Goal: Task Accomplishment & Management: Manage account settings

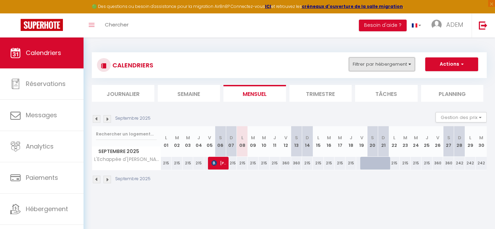
click at [363, 61] on button "Filtrer par hébergement" at bounding box center [382, 64] width 66 height 14
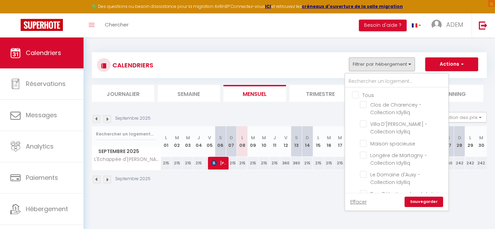
click at [356, 95] on input "Tous" at bounding box center [403, 94] width 103 height 7
checkbox input "true"
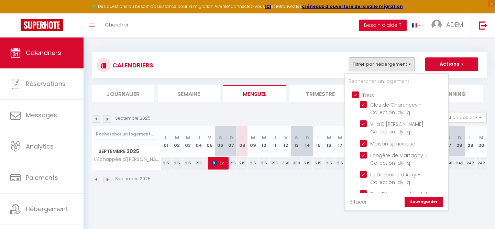
checkbox input "true"
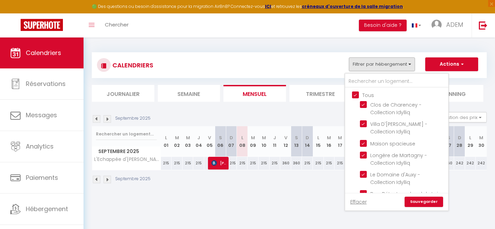
checkbox input "true"
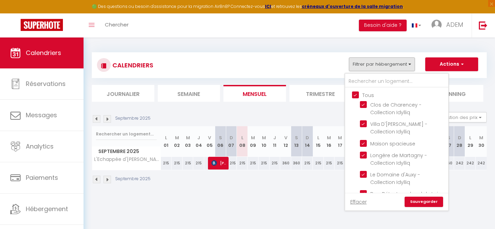
checkbox input "true"
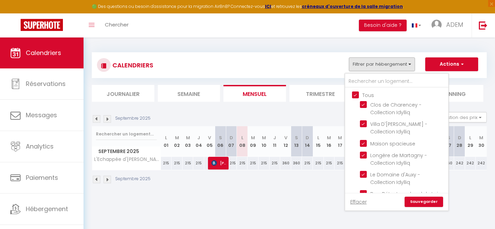
checkbox input "true"
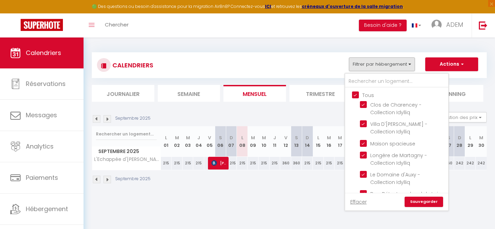
checkbox input "true"
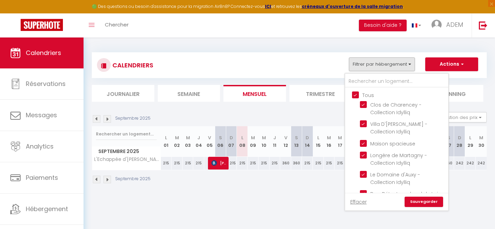
checkbox input "true"
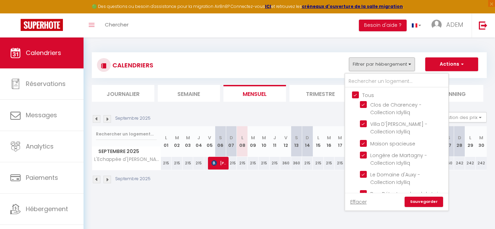
checkbox input "true"
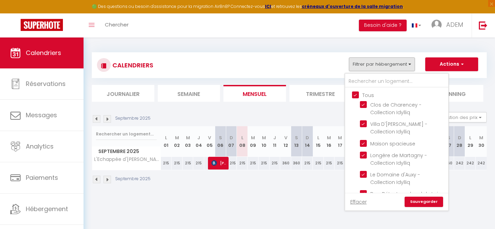
checkbox input "true"
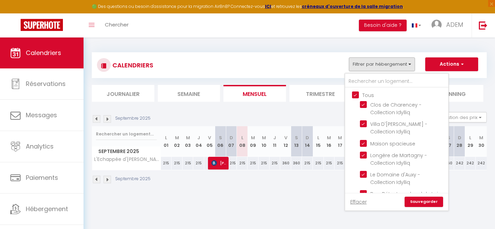
checkbox input "true"
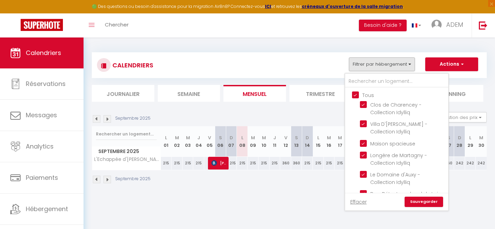
checkbox input "true"
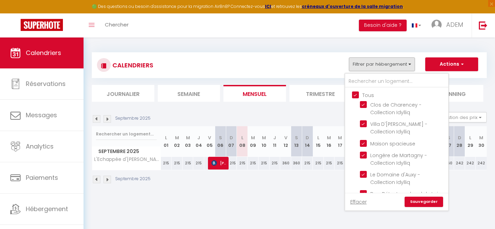
checkbox input "true"
click at [356, 95] on input "Tous" at bounding box center [403, 94] width 103 height 7
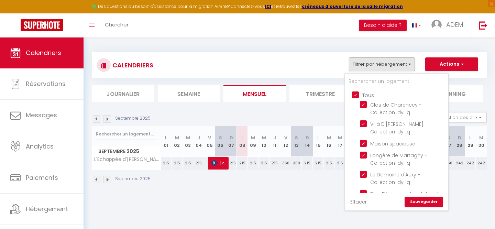
checkbox input "false"
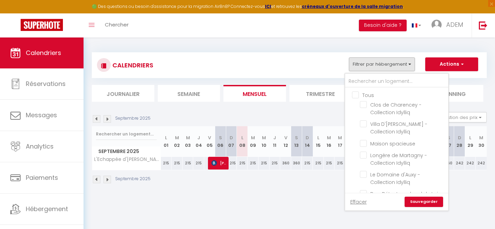
checkbox input "false"
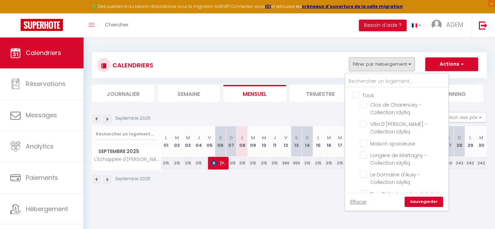
checkbox input "false"
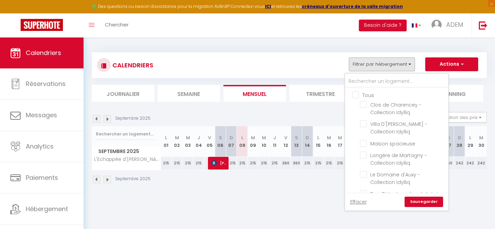
checkbox input "false"
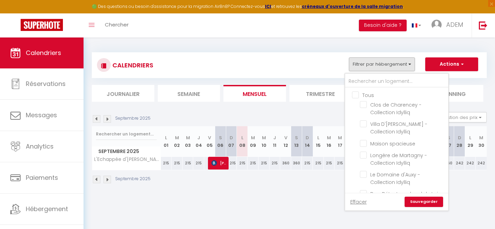
checkbox input "false"
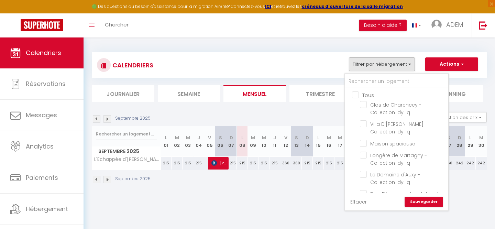
checkbox input "false"
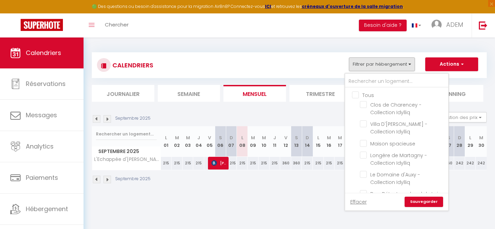
checkbox input "false"
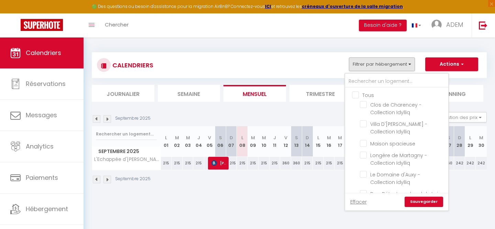
checkbox input "false"
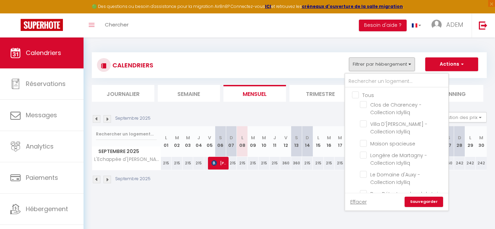
checkbox input "false"
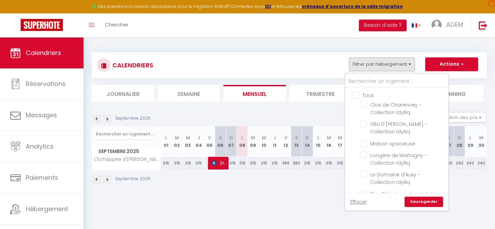
checkbox input "false"
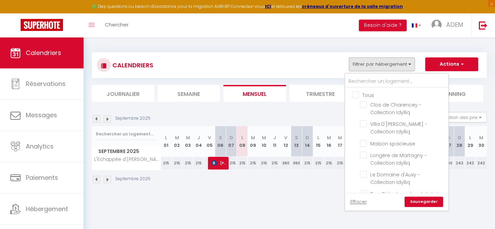
checkbox input "false"
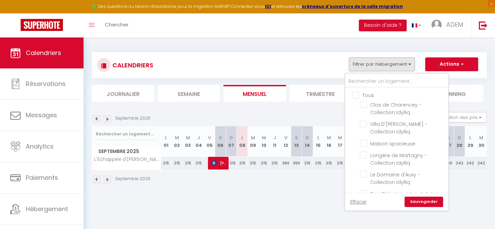
checkbox input "false"
click at [356, 82] on input "text" at bounding box center [396, 81] width 103 height 12
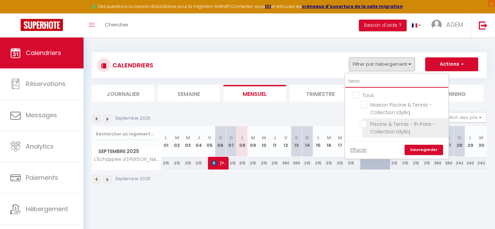
type input "tenn"
click at [366, 123] on input "Piscine & Tennis - 1h Paris - Collection Idylliq" at bounding box center [403, 123] width 86 height 7
checkbox input "true"
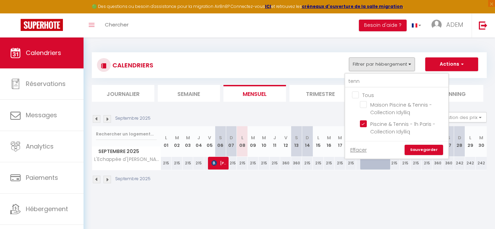
click at [414, 147] on link "Sauvegarder" at bounding box center [424, 150] width 39 height 10
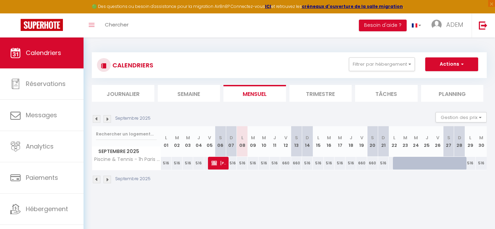
click at [100, 182] on div "Septembre 2025" at bounding box center [122, 180] width 61 height 8
click at [98, 181] on img at bounding box center [97, 180] width 8 height 8
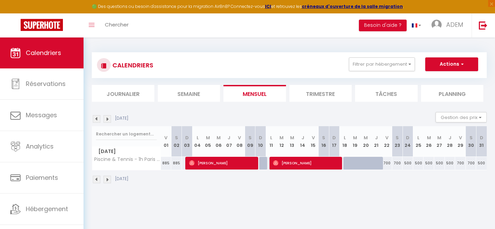
click at [98, 181] on img at bounding box center [97, 180] width 8 height 8
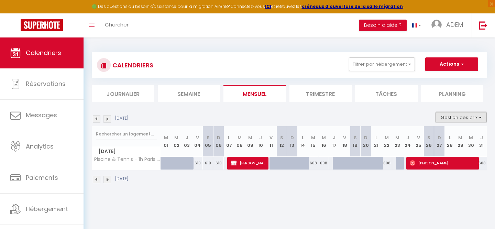
click at [459, 119] on button "Gestion des prix" at bounding box center [461, 117] width 51 height 10
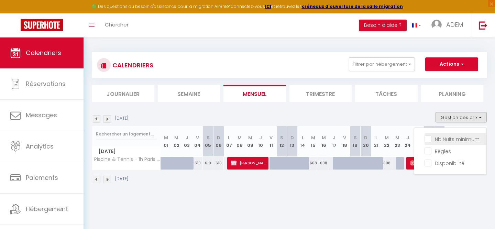
click at [437, 139] on input "Nb Nuits minimum" at bounding box center [456, 138] width 62 height 7
checkbox input "true"
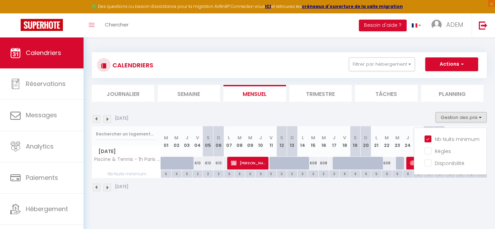
click at [317, 202] on div "CALENDRIERS Filtrer par hébergement tenn Tous Maison Piscine & Tennis - Collect…" at bounding box center [290, 122] width 412 height 169
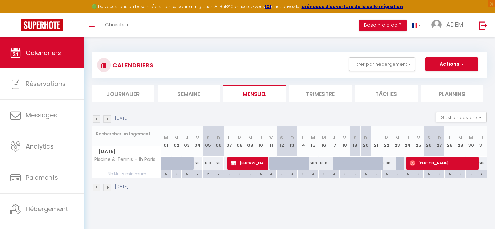
click at [98, 188] on img at bounding box center [97, 188] width 8 height 8
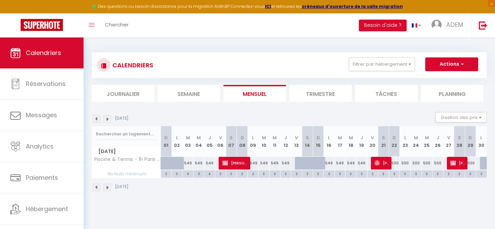
click at [107, 190] on img at bounding box center [108, 188] width 8 height 8
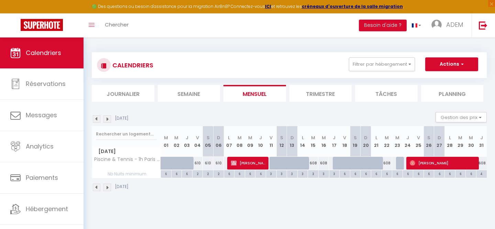
click at [107, 190] on img at bounding box center [108, 188] width 8 height 8
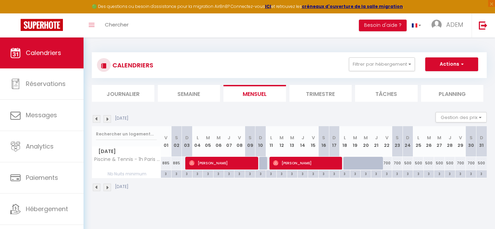
click at [107, 190] on img at bounding box center [108, 188] width 8 height 8
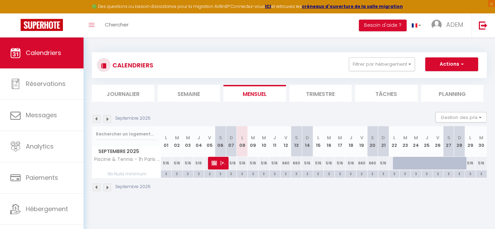
click at [100, 190] on img at bounding box center [97, 188] width 8 height 8
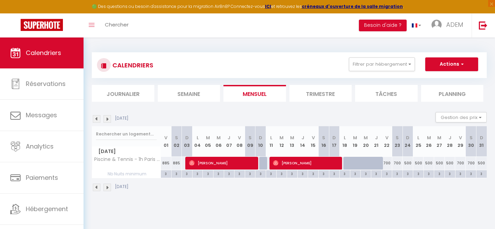
click at [112, 189] on div "[DATE]" at bounding box center [111, 188] width 39 height 8
click at [112, 188] on div "[DATE]" at bounding box center [111, 188] width 39 height 8
click at [108, 188] on img at bounding box center [108, 188] width 8 height 8
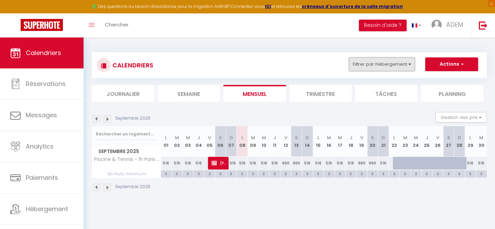
click at [378, 64] on button "Filtrer par hébergement" at bounding box center [382, 64] width 66 height 14
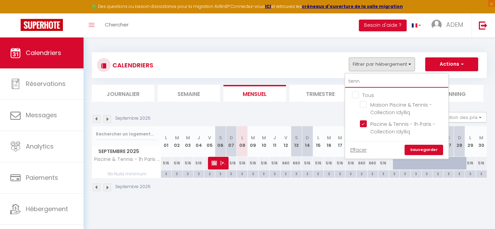
click at [358, 82] on input "tenn" at bounding box center [396, 81] width 103 height 12
checkbox input "false"
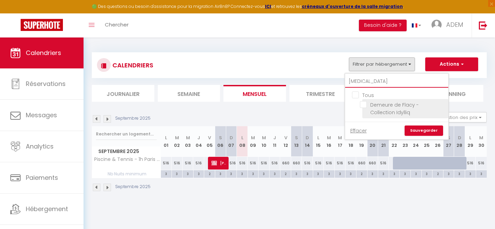
type input "[MEDICAL_DATA]"
click at [364, 107] on input "Demeure de Flacy - Collection Idylliq" at bounding box center [403, 104] width 86 height 7
checkbox input "true"
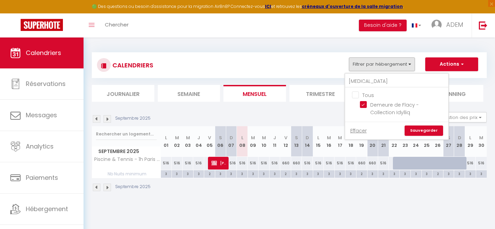
click at [414, 129] on link "Sauvegarder" at bounding box center [424, 131] width 39 height 10
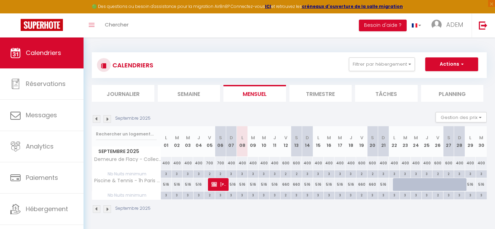
click at [94, 211] on img at bounding box center [97, 209] width 8 height 8
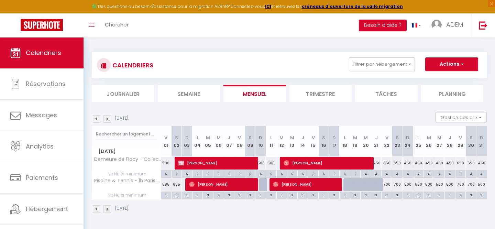
click at [95, 210] on img at bounding box center [97, 209] width 8 height 8
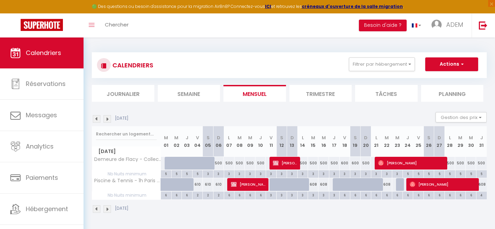
click at [107, 210] on img at bounding box center [108, 209] width 8 height 8
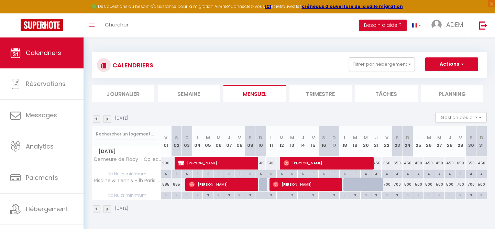
click at [248, 114] on div "[DATE] Gestion des prix Nb Nuits minimum Règles Disponibilité" at bounding box center [289, 119] width 395 height 14
click at [107, 209] on img at bounding box center [108, 209] width 8 height 8
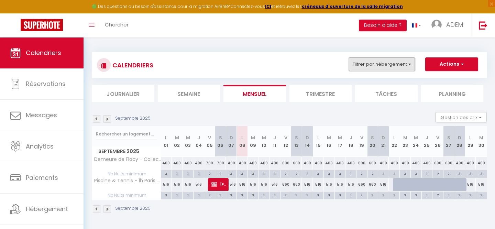
click at [369, 69] on button "Filtrer par hébergement" at bounding box center [382, 64] width 66 height 14
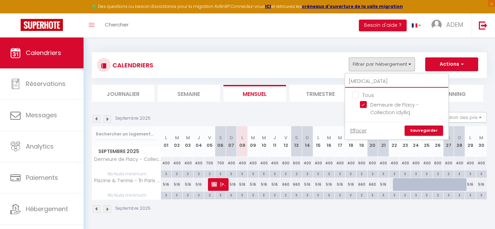
click at [363, 83] on input "[MEDICAL_DATA]" at bounding box center [396, 81] width 103 height 12
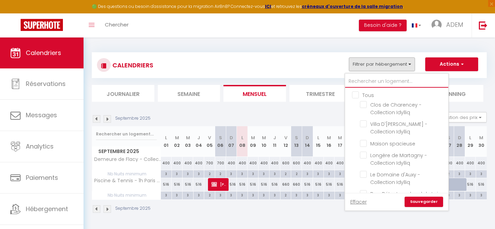
checkbox input "false"
click at [359, 98] on input "Tous" at bounding box center [403, 94] width 103 height 7
checkbox input "true"
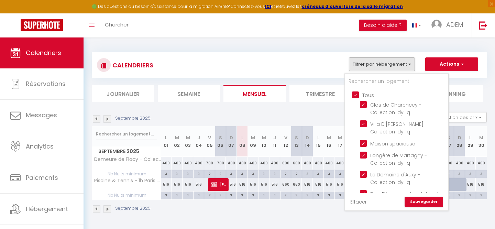
checkbox input "true"
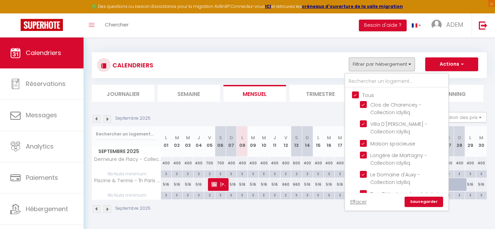
checkbox input "true"
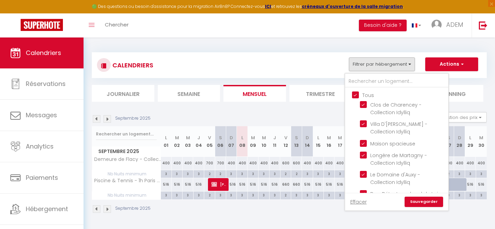
checkbox input "true"
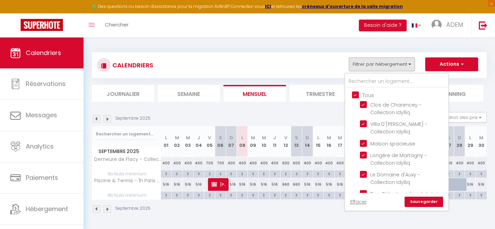
checkbox input "true"
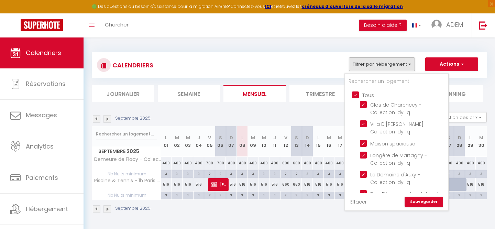
checkbox input "true"
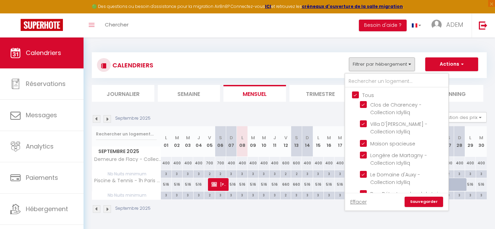
checkbox input "true"
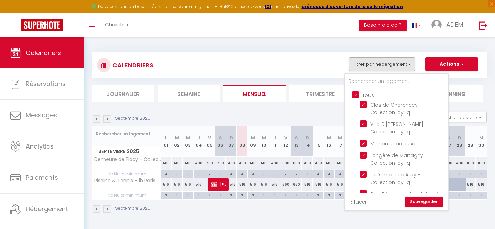
checkbox input "true"
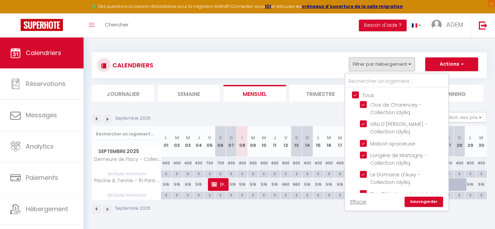
checkbox input "true"
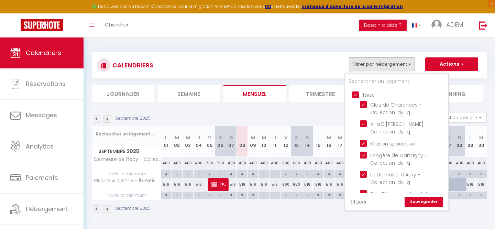
checkbox input "true"
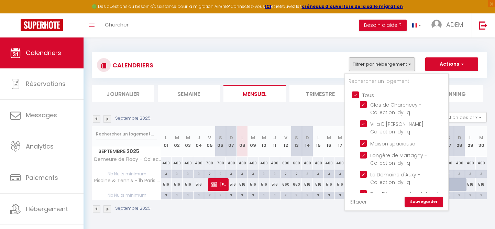
checkbox input "true"
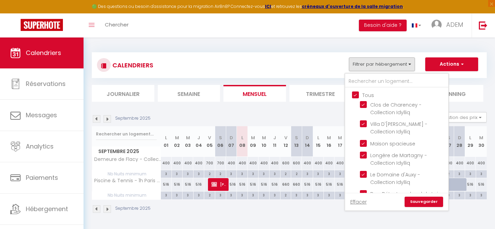
checkbox input "true"
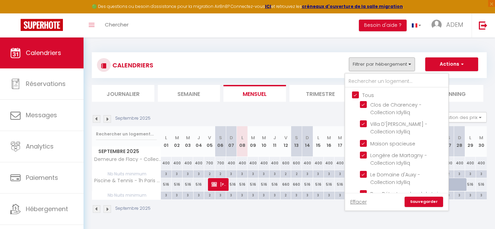
checkbox input "true"
click at [359, 97] on input "Tous" at bounding box center [403, 94] width 103 height 7
checkbox input "false"
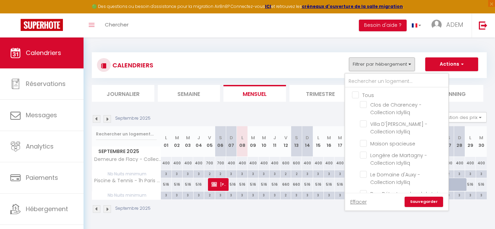
checkbox input "false"
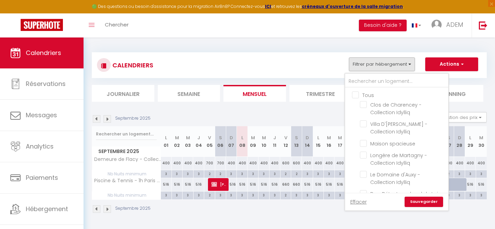
checkbox input "false"
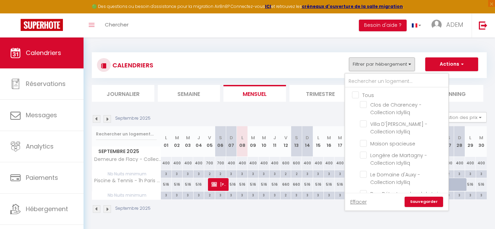
checkbox input "false"
click at [363, 86] on input "text" at bounding box center [396, 81] width 103 height 12
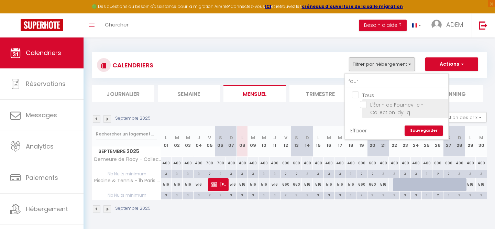
click at [364, 102] on input "L'Écrin de Fourneville - Collection Idylliq" at bounding box center [403, 104] width 86 height 7
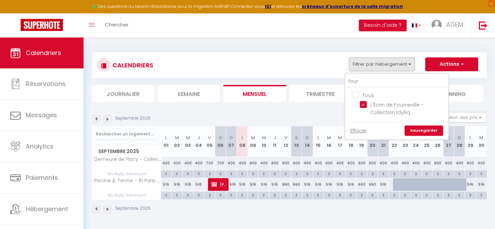
click at [412, 130] on link "Sauvegarder" at bounding box center [424, 131] width 39 height 10
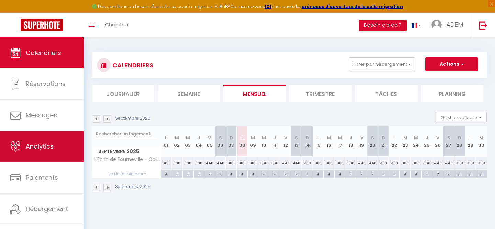
scroll to position [12, 0]
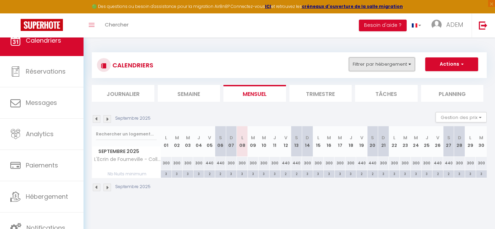
click at [359, 66] on button "Filtrer par hébergement" at bounding box center [382, 64] width 66 height 14
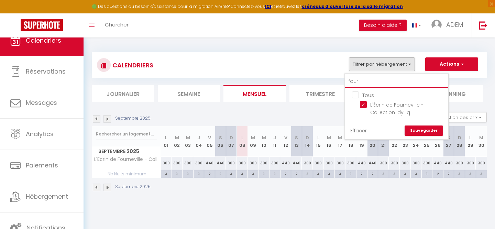
click at [360, 85] on input "four" at bounding box center [396, 81] width 103 height 12
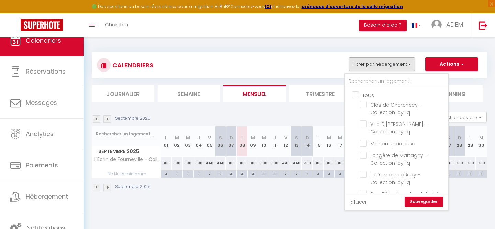
click at [357, 93] on input "Tous" at bounding box center [403, 94] width 103 height 7
click at [359, 84] on input "text" at bounding box center [396, 81] width 103 height 12
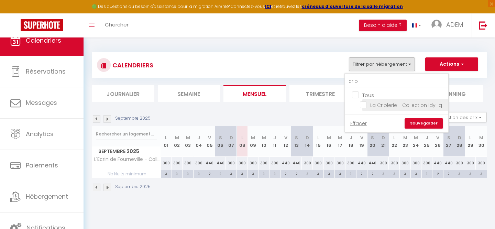
click at [367, 105] on input "La Criblerie - Collection Idylliq" at bounding box center [403, 104] width 86 height 7
click at [420, 126] on link "Sauvegarder" at bounding box center [424, 123] width 39 height 10
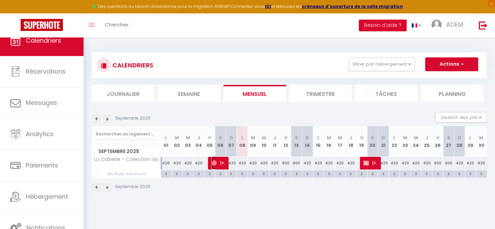
click at [214, 163] on img at bounding box center [215, 163] width 6 height 6
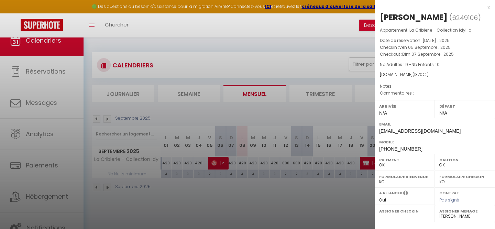
click at [489, 8] on div "x" at bounding box center [432, 7] width 115 height 8
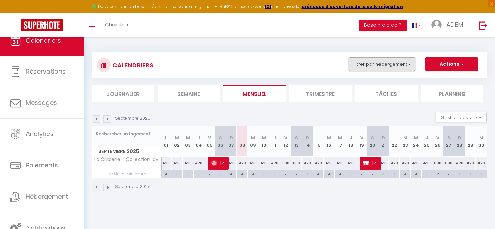
click at [395, 66] on button "Filtrer par hébergement" at bounding box center [382, 64] width 66 height 14
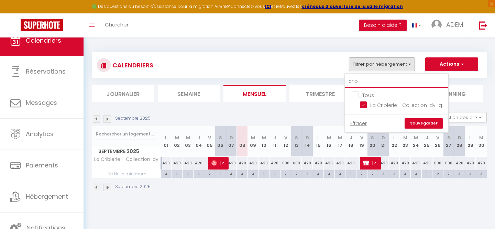
click at [365, 83] on input "crib" at bounding box center [396, 81] width 103 height 12
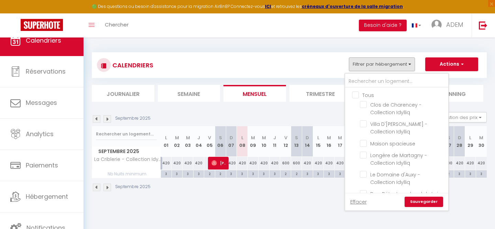
click at [355, 96] on input "Tous" at bounding box center [403, 94] width 103 height 7
click at [357, 85] on input "text" at bounding box center [396, 81] width 103 height 12
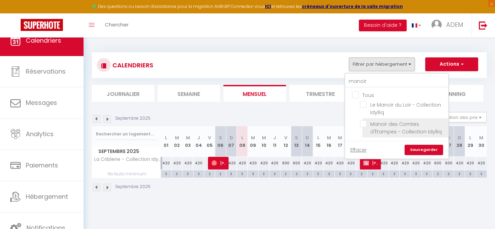
click at [367, 123] on input "Manoir des Comtes d'Étampes - Collection Idylliq" at bounding box center [403, 123] width 86 height 7
click at [429, 150] on link "Sauvegarder" at bounding box center [424, 150] width 39 height 10
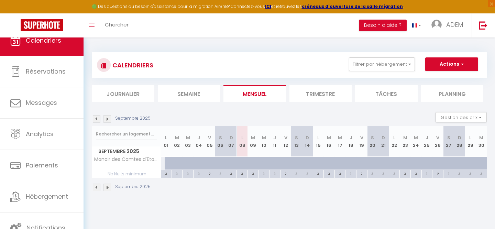
click at [243, 169] on div at bounding box center [246, 167] width 11 height 13
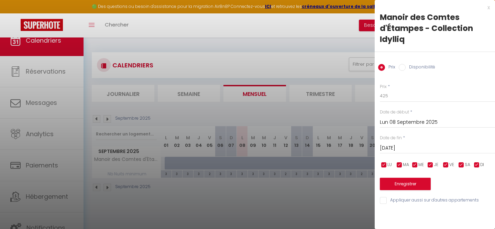
click at [406, 67] on label "Disponibilité" at bounding box center [421, 68] width 30 height 8
click at [406, 67] on input "Disponibilité" at bounding box center [402, 67] width 7 height 7
click at [399, 148] on input "[DATE]" at bounding box center [437, 149] width 115 height 9
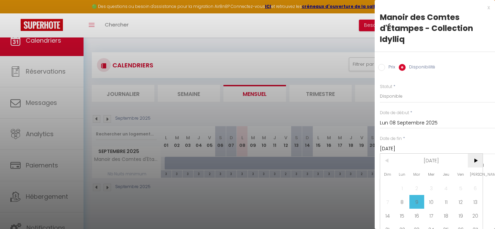
click at [476, 160] on span ">" at bounding box center [475, 161] width 15 height 14
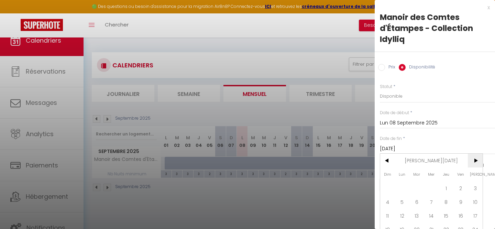
click at [476, 160] on span ">" at bounding box center [475, 161] width 15 height 14
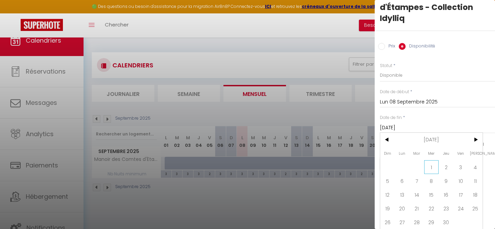
click at [433, 162] on span "1" at bounding box center [432, 167] width 15 height 14
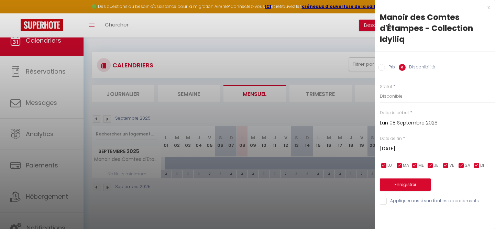
scroll to position [0, 0]
click at [401, 185] on button "Enregistrer" at bounding box center [405, 185] width 51 height 12
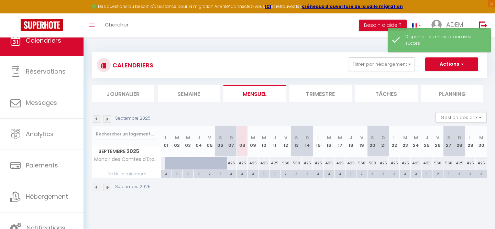
click at [97, 185] on img at bounding box center [97, 188] width 8 height 8
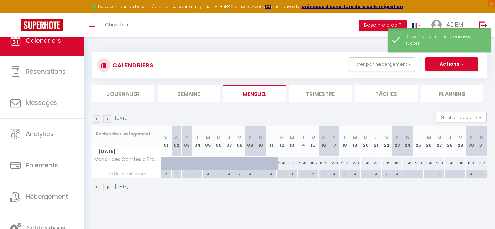
click at [106, 188] on img at bounding box center [108, 188] width 8 height 8
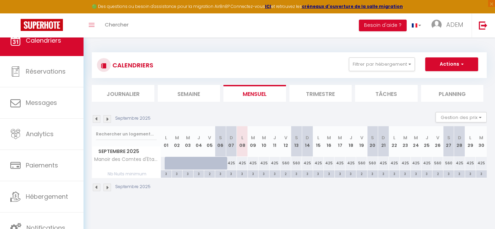
click at [108, 189] on img at bounding box center [108, 188] width 8 height 8
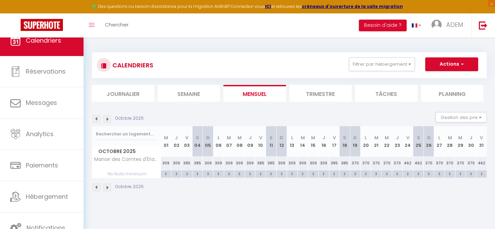
click at [108, 189] on img at bounding box center [108, 188] width 8 height 8
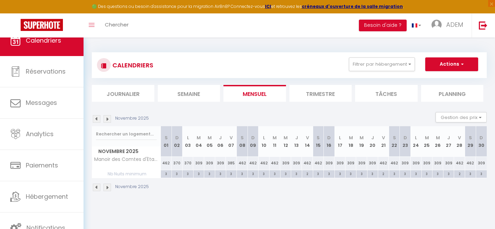
click at [108, 189] on img at bounding box center [108, 188] width 8 height 8
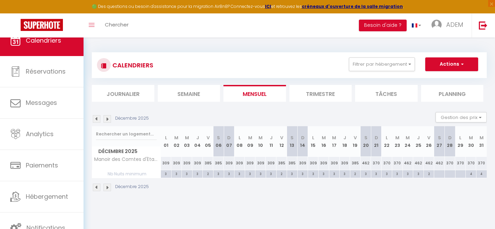
click at [108, 189] on img at bounding box center [108, 188] width 8 height 8
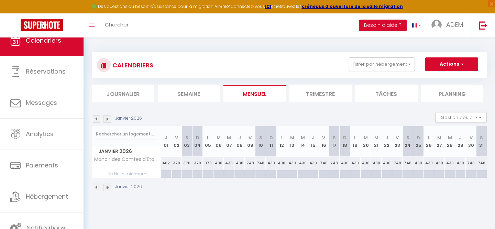
click at [107, 189] on img at bounding box center [108, 188] width 8 height 8
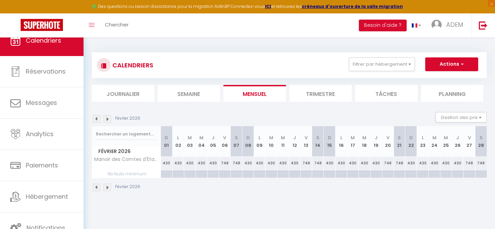
click at [97, 189] on img at bounding box center [97, 188] width 8 height 8
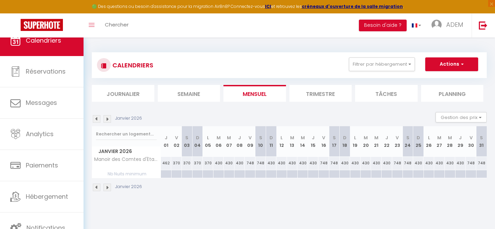
click at [97, 189] on img at bounding box center [97, 188] width 8 height 8
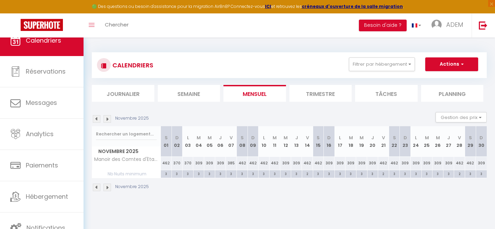
click at [97, 189] on img at bounding box center [97, 188] width 8 height 8
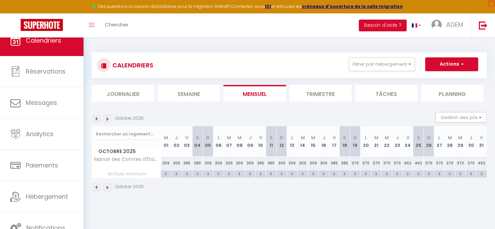
click at [97, 189] on img at bounding box center [97, 188] width 8 height 8
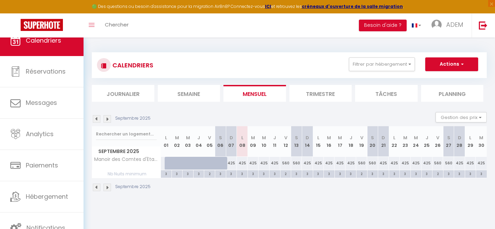
click at [97, 189] on img at bounding box center [97, 188] width 8 height 8
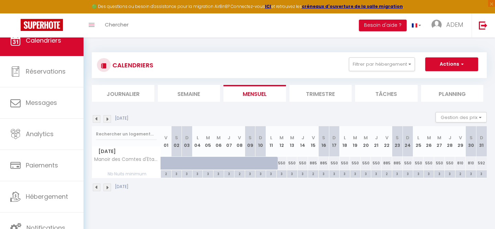
click at [105, 188] on img at bounding box center [108, 188] width 8 height 8
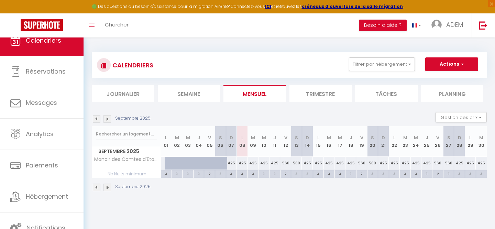
click at [244, 175] on div "3" at bounding box center [242, 173] width 11 height 7
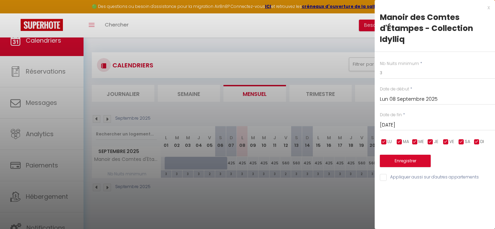
click at [417, 125] on input "[DATE]" at bounding box center [437, 125] width 115 height 9
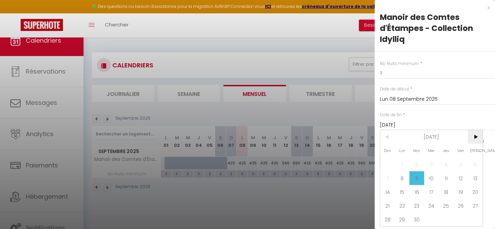
click at [473, 135] on span ">" at bounding box center [475, 137] width 15 height 14
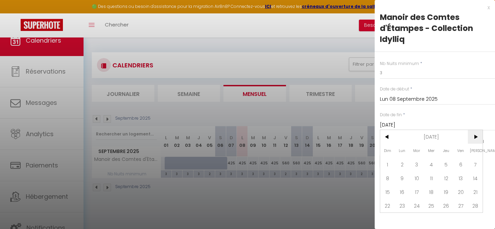
click at [473, 135] on span ">" at bounding box center [475, 137] width 15 height 14
click at [390, 140] on span "<" at bounding box center [388, 137] width 15 height 14
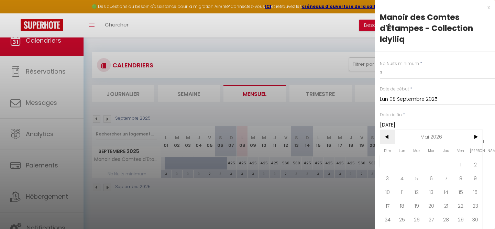
click at [385, 139] on span "<" at bounding box center [388, 137] width 15 height 14
click at [443, 219] on span "30" at bounding box center [446, 220] width 15 height 14
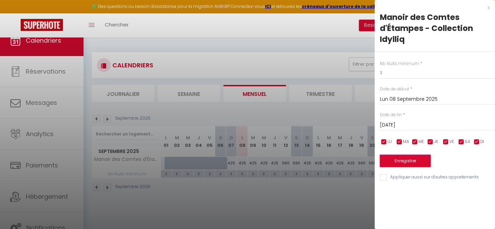
click at [404, 164] on button "Enregistrer" at bounding box center [405, 161] width 51 height 12
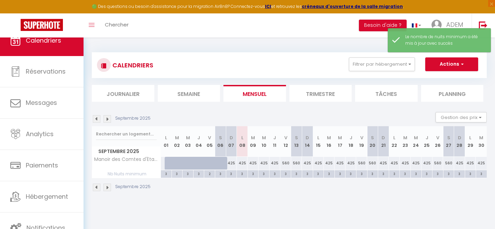
click at [243, 175] on div "3" at bounding box center [242, 173] width 11 height 7
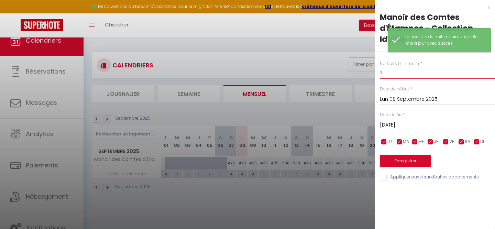
click at [404, 74] on input "3" at bounding box center [437, 73] width 115 height 12
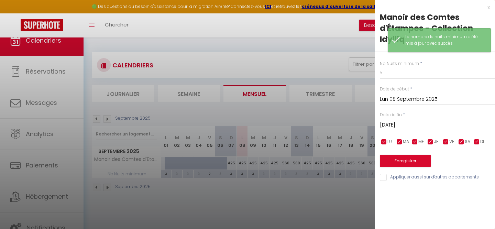
click at [476, 143] on input "checkbox" at bounding box center [477, 142] width 7 height 7
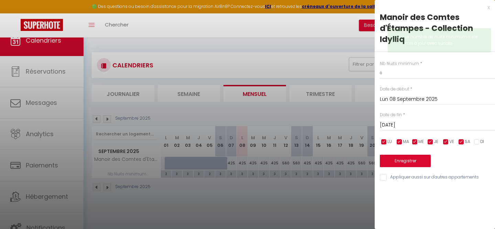
click at [459, 143] on input "checkbox" at bounding box center [461, 142] width 7 height 7
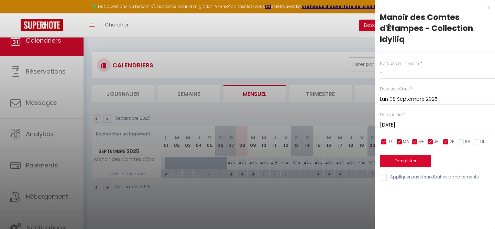
click at [434, 142] on input "checkbox" at bounding box center [430, 142] width 7 height 7
click at [419, 141] on span "ME" at bounding box center [422, 142] width 6 height 7
click at [404, 141] on span "MA" at bounding box center [406, 142] width 6 height 7
click at [387, 141] on input "checkbox" at bounding box center [384, 142] width 7 height 7
click at [399, 124] on input "[DATE]" at bounding box center [437, 125] width 115 height 9
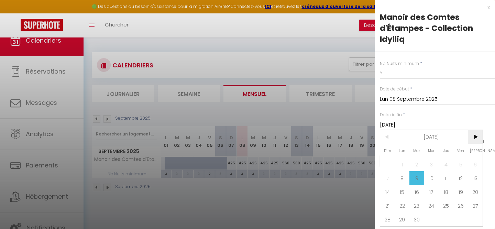
click at [479, 139] on span ">" at bounding box center [475, 137] width 15 height 14
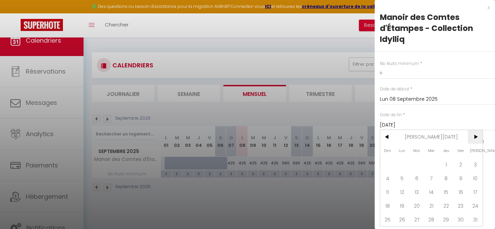
click at [479, 139] on span ">" at bounding box center [475, 137] width 15 height 14
click at [435, 189] on span "15" at bounding box center [432, 192] width 15 height 14
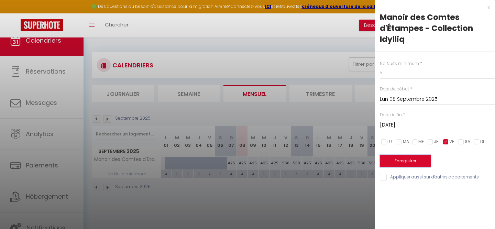
click at [412, 158] on button "Enregistrer" at bounding box center [405, 161] width 51 height 12
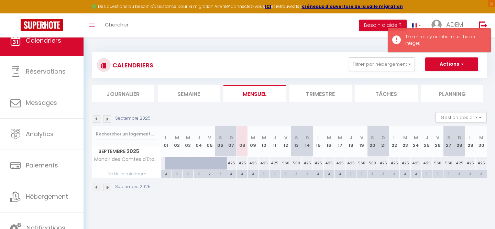
click at [245, 175] on div "3" at bounding box center [242, 173] width 11 height 7
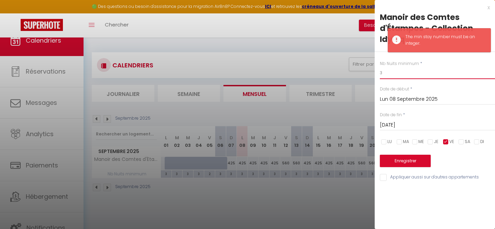
click at [399, 75] on input "3" at bounding box center [437, 73] width 115 height 12
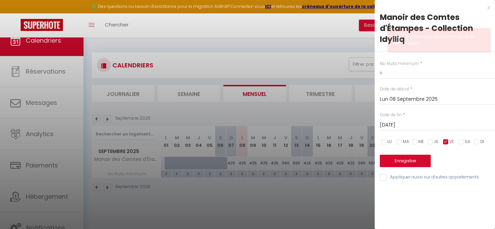
click at [405, 122] on input "[DATE]" at bounding box center [437, 125] width 115 height 9
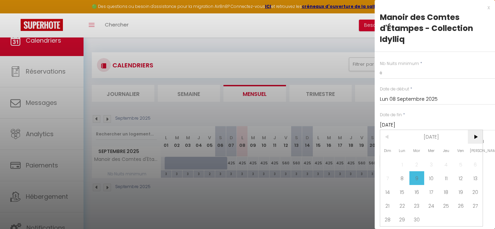
click at [477, 138] on span ">" at bounding box center [475, 137] width 15 height 14
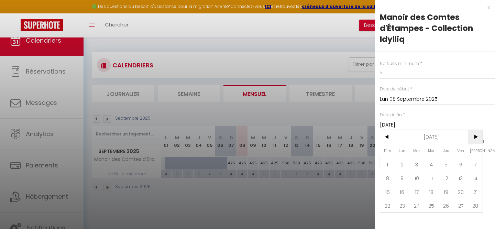
click at [477, 138] on span ">" at bounding box center [475, 137] width 15 height 14
click at [420, 177] on span "5" at bounding box center [417, 178] width 15 height 14
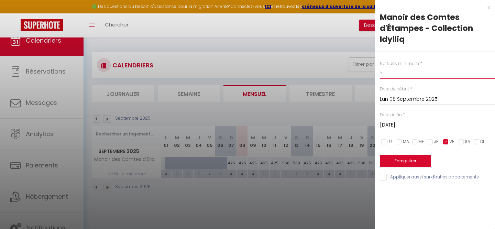
click at [391, 77] on input "é" at bounding box center [437, 73] width 115 height 12
click at [403, 161] on button "Enregistrer" at bounding box center [405, 161] width 51 height 12
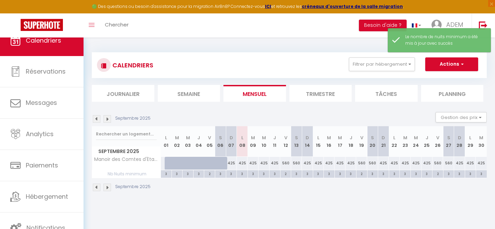
click at [298, 193] on div "Septembre 2025" at bounding box center [289, 188] width 395 height 20
click at [107, 187] on img at bounding box center [108, 188] width 8 height 8
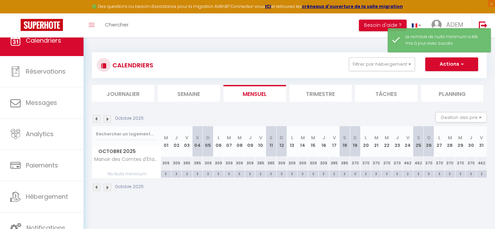
click at [107, 187] on img at bounding box center [108, 188] width 8 height 8
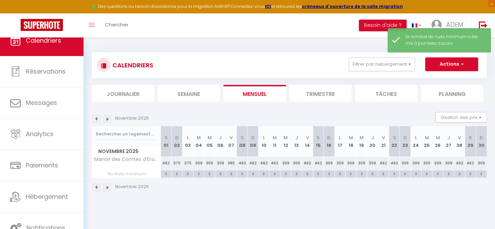
click at [107, 187] on img at bounding box center [108, 188] width 8 height 8
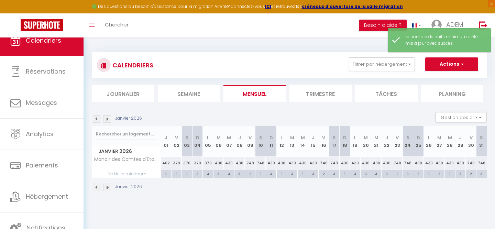
click at [99, 188] on img at bounding box center [97, 188] width 8 height 8
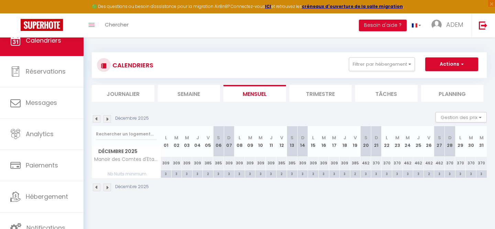
click at [357, 174] on div "2" at bounding box center [356, 173] width 10 height 7
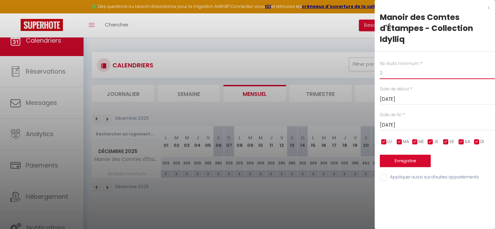
click at [390, 75] on input "2" at bounding box center [437, 73] width 115 height 12
click at [395, 122] on input "[DATE]" at bounding box center [437, 125] width 115 height 9
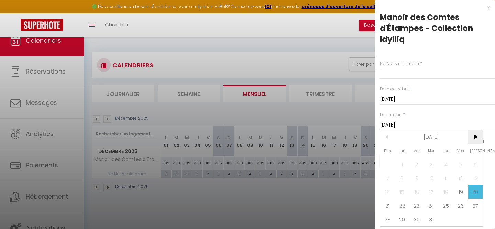
click at [478, 137] on span ">" at bounding box center [475, 137] width 15 height 14
click at [477, 137] on span ">" at bounding box center [475, 137] width 15 height 14
click at [388, 136] on span "<" at bounding box center [388, 137] width 15 height 14
click at [391, 177] on span "4" at bounding box center [388, 178] width 15 height 14
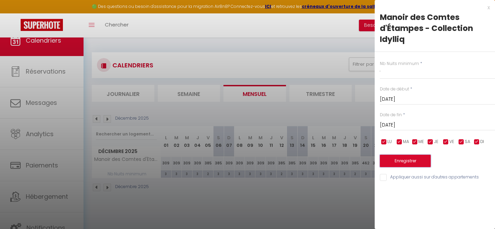
click at [403, 160] on button "Enregistrer" at bounding box center [405, 161] width 51 height 12
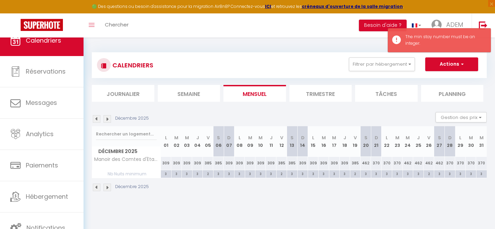
click at [353, 172] on div "2" at bounding box center [356, 173] width 10 height 7
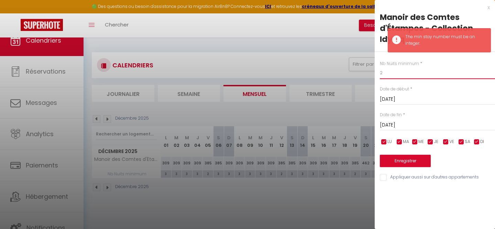
click at [392, 73] on input "2" at bounding box center [437, 73] width 115 height 12
click at [392, 127] on input "[DATE]" at bounding box center [437, 125] width 115 height 9
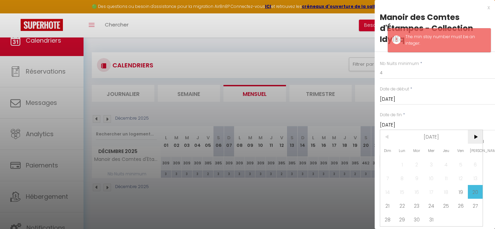
click at [473, 134] on span ">" at bounding box center [475, 137] width 15 height 14
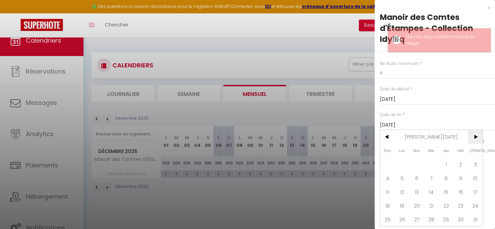
click at [473, 134] on span ">" at bounding box center [475, 137] width 15 height 14
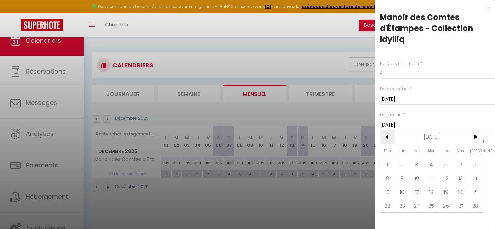
click at [390, 138] on span "<" at bounding box center [388, 137] width 15 height 14
click at [390, 180] on span "4" at bounding box center [388, 178] width 15 height 14
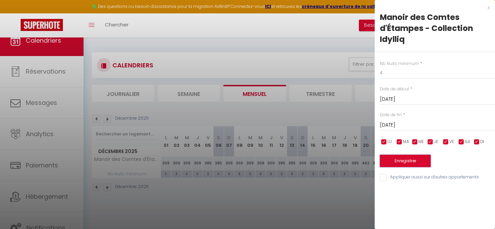
click at [393, 163] on button "Enregistrer" at bounding box center [405, 161] width 51 height 12
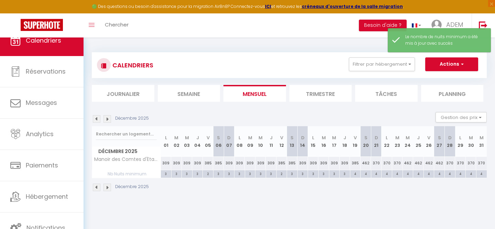
click at [349, 191] on div "Décembre 2025" at bounding box center [289, 188] width 395 height 20
click at [98, 189] on img at bounding box center [97, 188] width 8 height 8
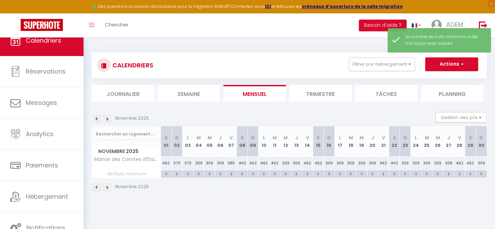
click at [98, 189] on img at bounding box center [97, 188] width 8 height 8
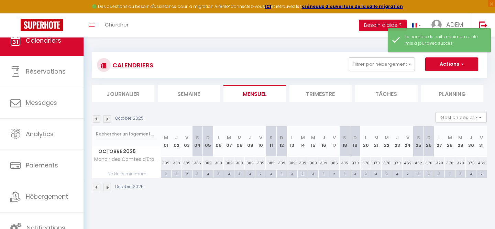
click at [98, 189] on img at bounding box center [97, 188] width 8 height 8
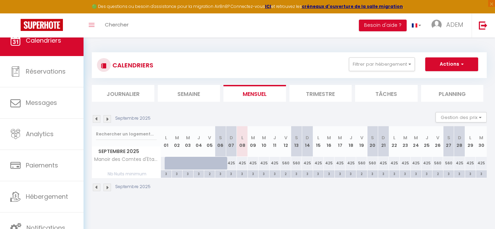
click at [97, 188] on img at bounding box center [97, 188] width 8 height 8
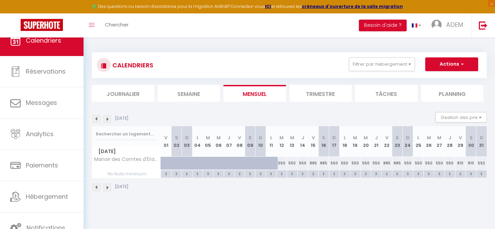
click at [105, 186] on img at bounding box center [108, 188] width 8 height 8
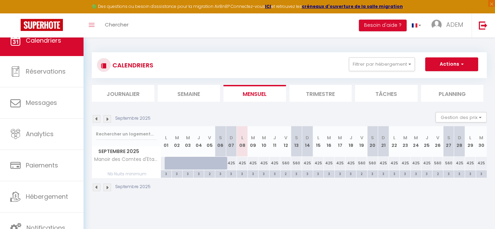
click at [233, 164] on div "425" at bounding box center [231, 163] width 11 height 13
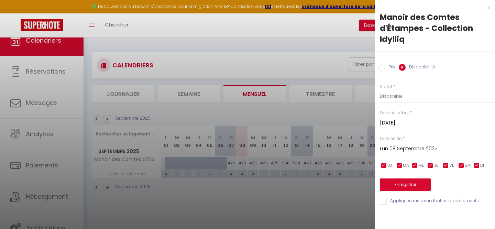
click at [392, 68] on label "Prix" at bounding box center [390, 68] width 10 height 8
click at [385, 68] on input "Prix" at bounding box center [382, 67] width 7 height 7
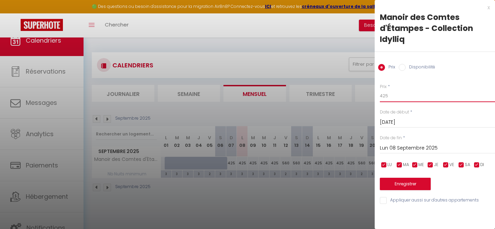
click at [392, 97] on input "425" at bounding box center [437, 96] width 115 height 12
click at [402, 146] on input "Lun 08 Septembre 2025" at bounding box center [437, 148] width 115 height 9
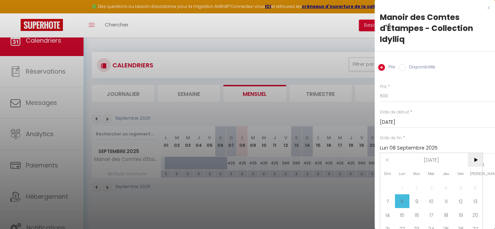
click at [478, 161] on span ">" at bounding box center [475, 160] width 15 height 14
click at [435, 188] on span "1" at bounding box center [432, 188] width 15 height 14
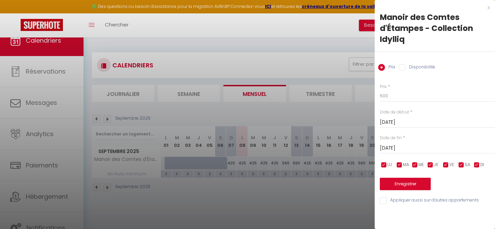
click at [476, 165] on input "checkbox" at bounding box center [477, 165] width 7 height 7
click at [431, 164] on input "checkbox" at bounding box center [430, 165] width 7 height 7
click at [412, 164] on input "checkbox" at bounding box center [415, 165] width 7 height 7
click at [402, 164] on input "checkbox" at bounding box center [399, 165] width 7 height 7
click at [386, 164] on input "checkbox" at bounding box center [384, 165] width 7 height 7
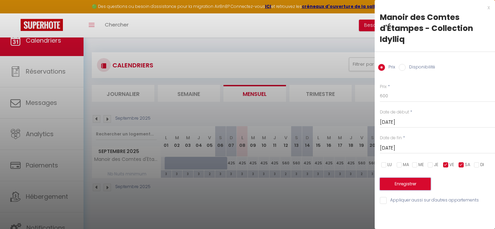
click at [400, 179] on button "Enregistrer" at bounding box center [405, 184] width 51 height 12
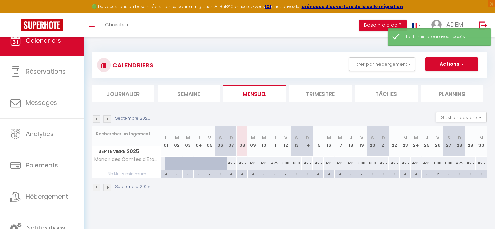
click at [106, 189] on img at bounding box center [108, 188] width 8 height 8
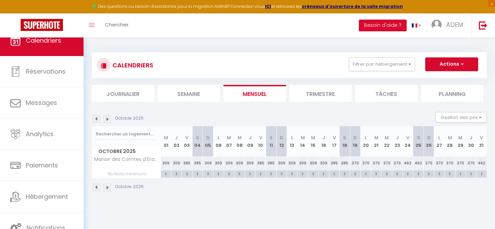
click at [165, 167] on div "309" at bounding box center [166, 163] width 11 height 13
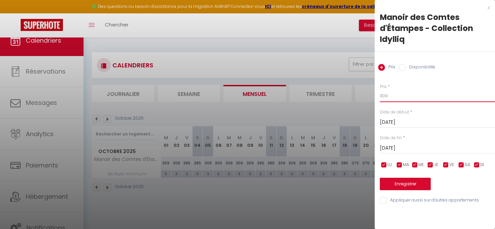
click at [400, 97] on input "309" at bounding box center [437, 96] width 115 height 12
click at [404, 153] on div "[DATE] < [DATE] > Dim Lun Mar Mer Jeu Ven Sam 1 2 3 4 5 6 7 8 9 10 11 12 13 14 …" at bounding box center [437, 147] width 115 height 12
click at [406, 153] on div "[DATE] < [DATE] > Dim Lun Mar Mer Jeu Ven Sam 1 2 3 4 5 6 7 8 9 10 11 12 13 14 …" at bounding box center [437, 147] width 115 height 12
click at [409, 151] on input "[DATE]" at bounding box center [437, 148] width 115 height 9
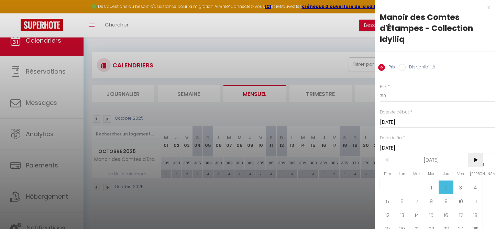
click at [475, 158] on span ">" at bounding box center [475, 160] width 15 height 14
click at [474, 158] on span ">" at bounding box center [475, 160] width 15 height 14
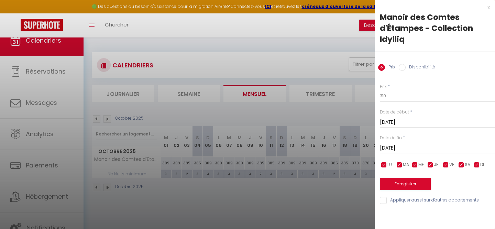
click at [418, 147] on input "[DATE]" at bounding box center [437, 148] width 115 height 9
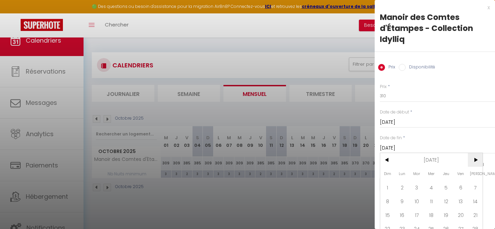
click at [477, 161] on span ">" at bounding box center [475, 160] width 15 height 14
click at [416, 202] on span "7" at bounding box center [417, 201] width 15 height 14
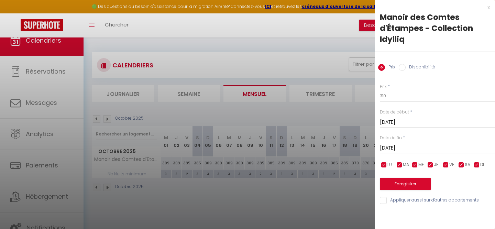
click at [461, 167] on input "checkbox" at bounding box center [461, 165] width 7 height 7
click at [445, 167] on input "checkbox" at bounding box center [446, 165] width 7 height 7
click at [413, 184] on button "Enregistrer" at bounding box center [405, 184] width 51 height 12
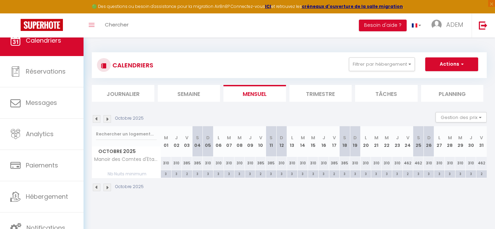
click at [169, 164] on div "310" at bounding box center [166, 163] width 11 height 13
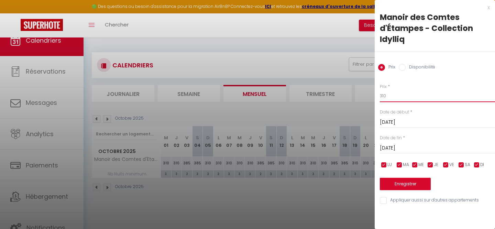
click at [411, 95] on input "310" at bounding box center [437, 96] width 115 height 12
click at [403, 149] on input "[DATE]" at bounding box center [437, 148] width 115 height 9
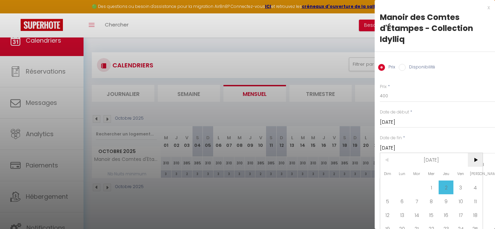
click at [474, 160] on span ">" at bounding box center [475, 160] width 15 height 14
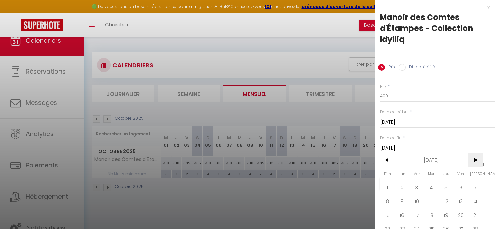
click at [474, 160] on span ">" at bounding box center [475, 160] width 15 height 14
click at [417, 206] on span "7" at bounding box center [417, 201] width 15 height 14
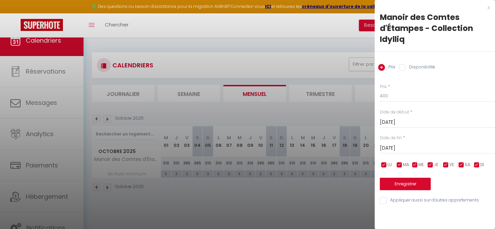
click at [476, 168] on input "checkbox" at bounding box center [477, 165] width 7 height 7
click at [428, 167] on input "checkbox" at bounding box center [430, 165] width 7 height 7
click at [415, 167] on input "checkbox" at bounding box center [415, 165] width 7 height 7
click at [402, 166] on input "checkbox" at bounding box center [399, 165] width 7 height 7
click at [384, 166] on input "checkbox" at bounding box center [384, 165] width 7 height 7
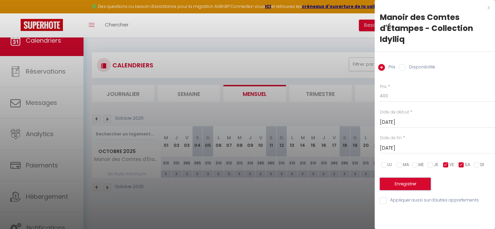
click at [401, 183] on button "Enregistrer" at bounding box center [405, 184] width 51 height 12
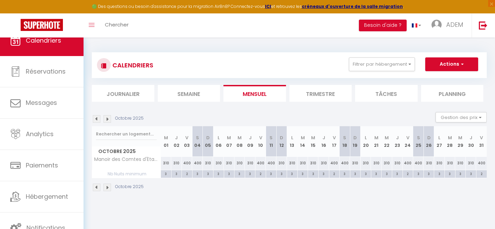
click at [106, 189] on img at bounding box center [108, 188] width 8 height 8
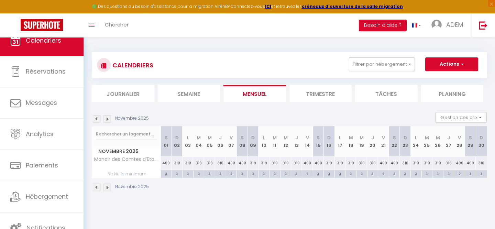
click at [254, 165] on div "310" at bounding box center [253, 163] width 11 height 13
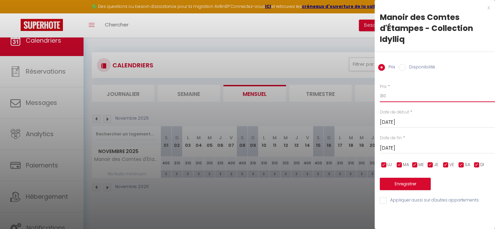
click at [395, 100] on input "310" at bounding box center [437, 96] width 115 height 12
click at [407, 150] on input "[DATE]" at bounding box center [437, 148] width 115 height 9
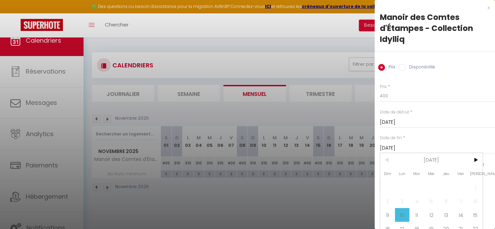
scroll to position [34, 0]
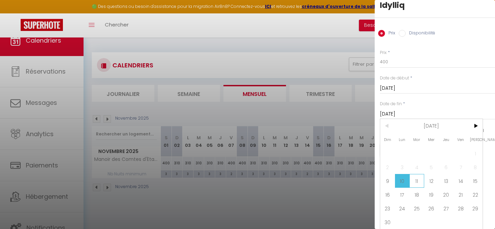
click at [413, 180] on span "11" at bounding box center [417, 181] width 15 height 14
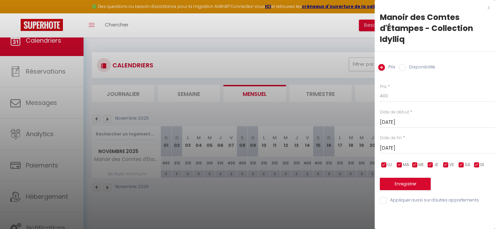
scroll to position [0, 0]
click at [401, 183] on button "Enregistrer" at bounding box center [405, 184] width 51 height 12
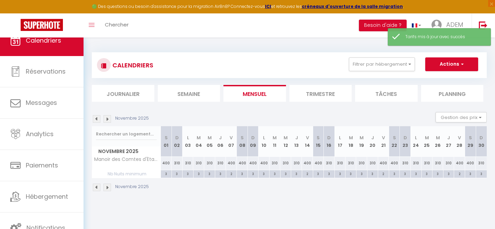
click at [231, 173] on div "2" at bounding box center [231, 173] width 11 height 7
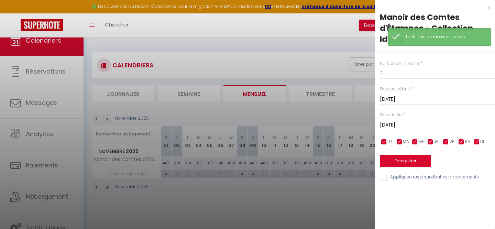
click at [311, 190] on div at bounding box center [247, 114] width 495 height 229
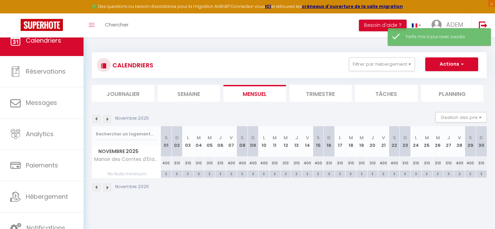
click at [233, 175] on div "2" at bounding box center [231, 173] width 11 height 7
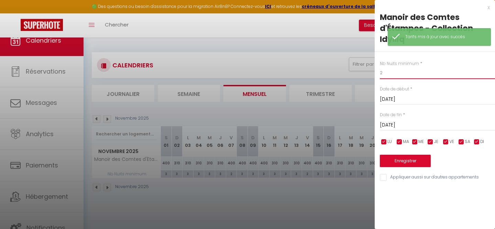
click at [405, 76] on input "2" at bounding box center [437, 73] width 115 height 12
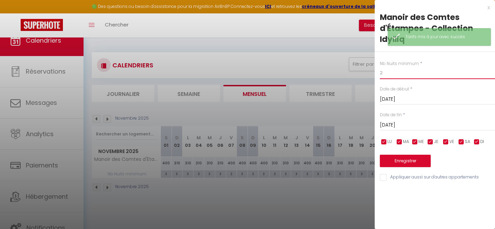
click at [405, 76] on input "2" at bounding box center [437, 73] width 115 height 12
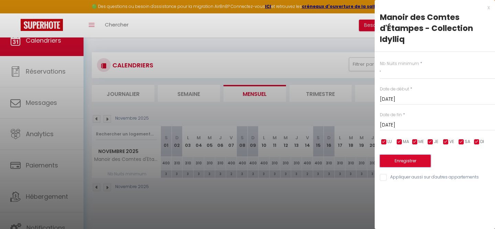
click at [396, 161] on button "Enregistrer" at bounding box center [405, 161] width 51 height 12
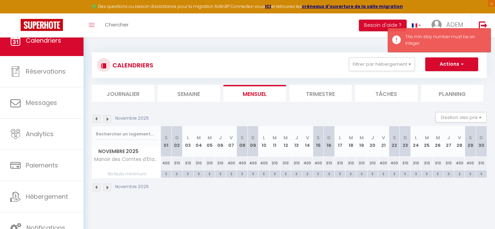
click at [229, 176] on div "2" at bounding box center [231, 173] width 11 height 7
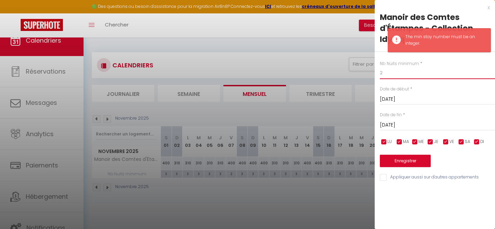
click at [383, 71] on input "2" at bounding box center [437, 73] width 115 height 12
click at [396, 161] on button "Enregistrer" at bounding box center [405, 161] width 51 height 12
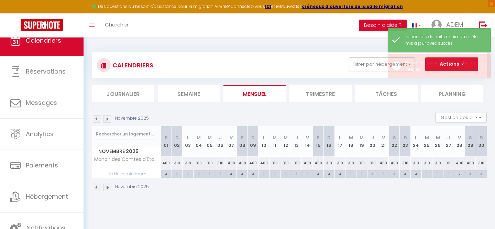
click at [245, 207] on body "🟢 Des questions ou besoin d'assistance pour la migration AirBnB? Connectez-vous…" at bounding box center [247, 152] width 495 height 229
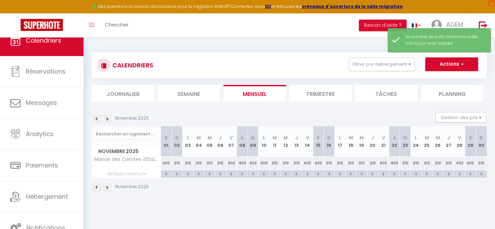
click at [109, 187] on img at bounding box center [108, 188] width 8 height 8
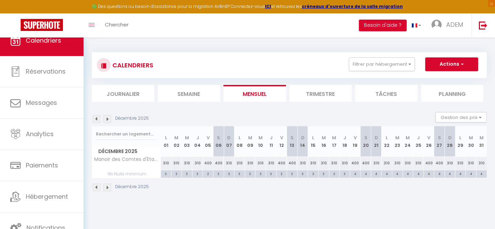
click at [395, 164] on div "310" at bounding box center [398, 163] width 11 height 13
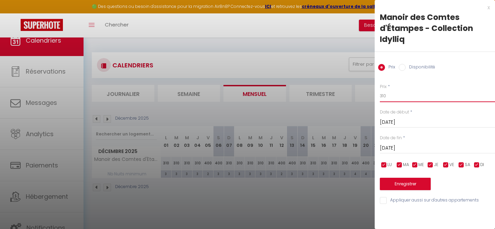
click at [402, 98] on input "310" at bounding box center [437, 96] width 115 height 12
click at [407, 148] on input "[DATE]" at bounding box center [437, 148] width 115 height 9
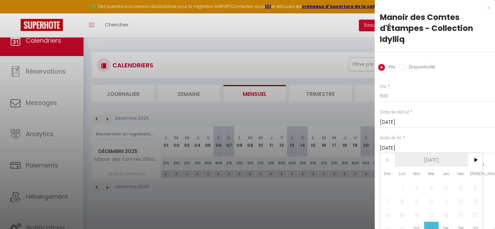
scroll to position [20, 0]
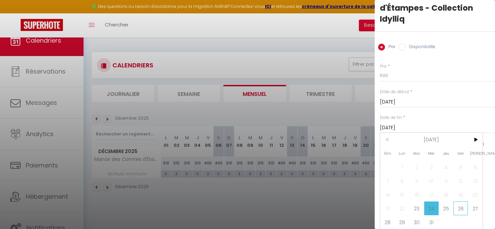
click at [454, 206] on span "26" at bounding box center [461, 209] width 15 height 14
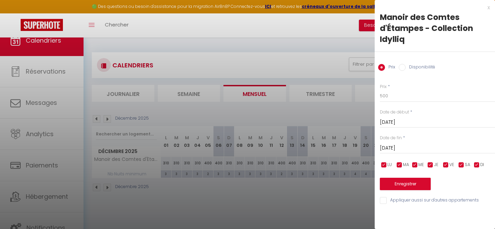
scroll to position [0, 0]
click at [416, 189] on button "Enregistrer" at bounding box center [405, 184] width 51 height 12
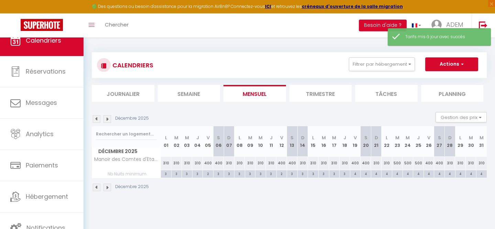
click at [473, 163] on div "310" at bounding box center [471, 163] width 11 height 13
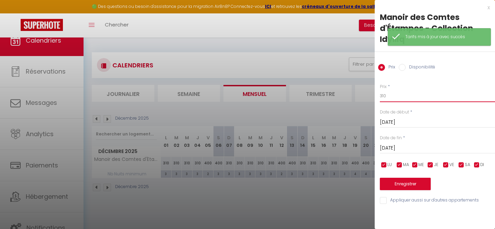
click at [407, 92] on input "310" at bounding box center [437, 96] width 115 height 12
click at [406, 92] on input "310" at bounding box center [437, 96] width 115 height 12
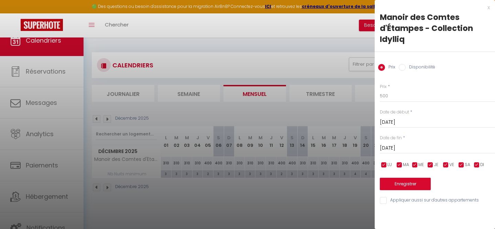
click at [412, 147] on input "[DATE]" at bounding box center [437, 148] width 115 height 9
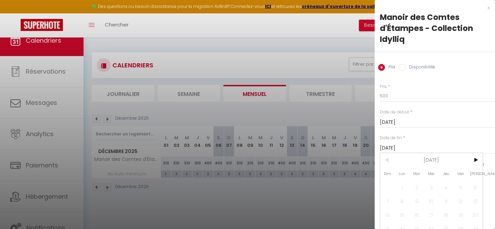
scroll to position [0, 0]
click at [472, 158] on span ">" at bounding box center [475, 160] width 15 height 14
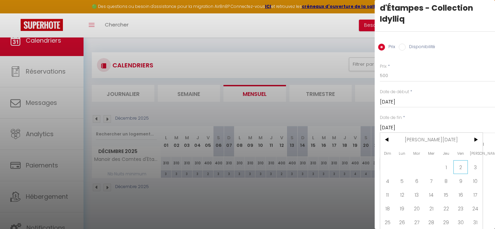
click at [459, 167] on span "2" at bounding box center [461, 167] width 15 height 14
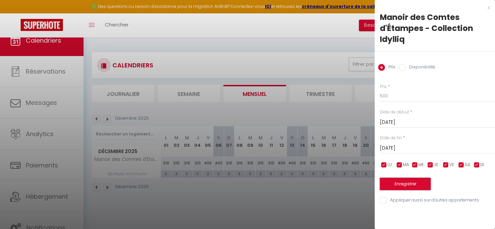
scroll to position [0, 0]
click at [414, 181] on button "Enregistrer" at bounding box center [405, 184] width 51 height 12
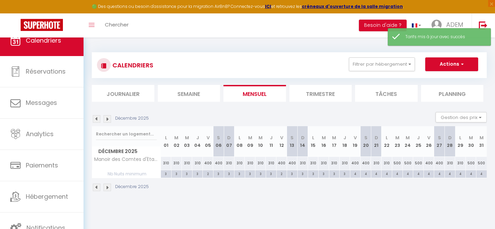
click at [292, 201] on div "CALENDRIERS Filtrer par hébergement manoir Tous Le Manoir du Loir - Collection …" at bounding box center [290, 122] width 412 height 169
click at [106, 188] on img at bounding box center [108, 188] width 8 height 8
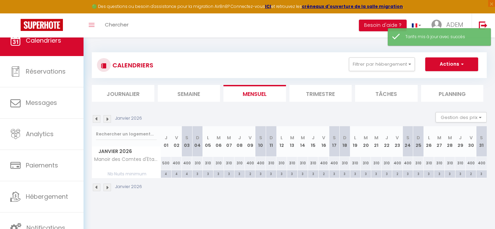
click at [106, 188] on img at bounding box center [108, 188] width 8 height 8
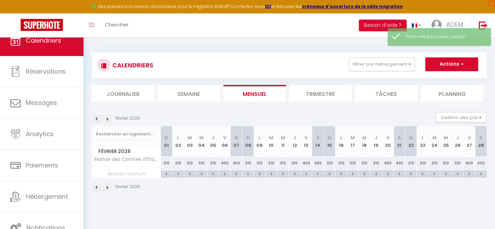
click at [106, 188] on img at bounding box center [108, 188] width 8 height 8
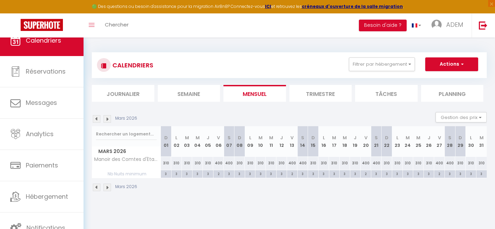
click at [106, 188] on img at bounding box center [108, 188] width 8 height 8
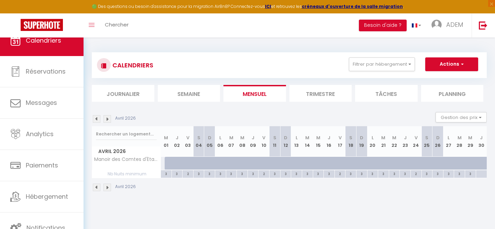
click at [98, 188] on img at bounding box center [97, 188] width 8 height 8
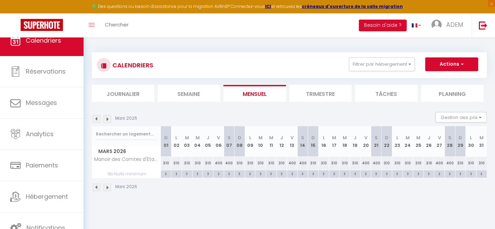
click at [97, 188] on img at bounding box center [97, 188] width 8 height 8
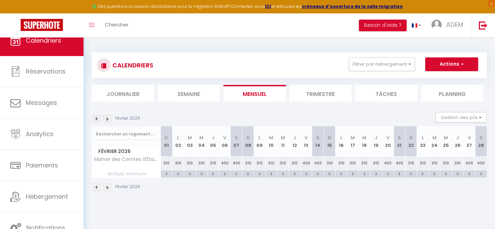
click at [97, 188] on img at bounding box center [97, 188] width 8 height 8
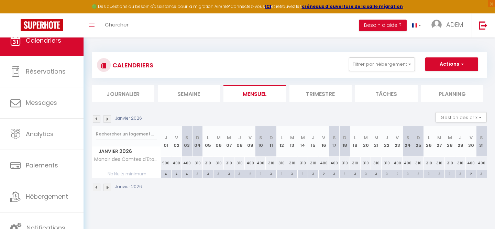
click at [97, 188] on img at bounding box center [97, 188] width 8 height 8
